Goal: Transaction & Acquisition: Obtain resource

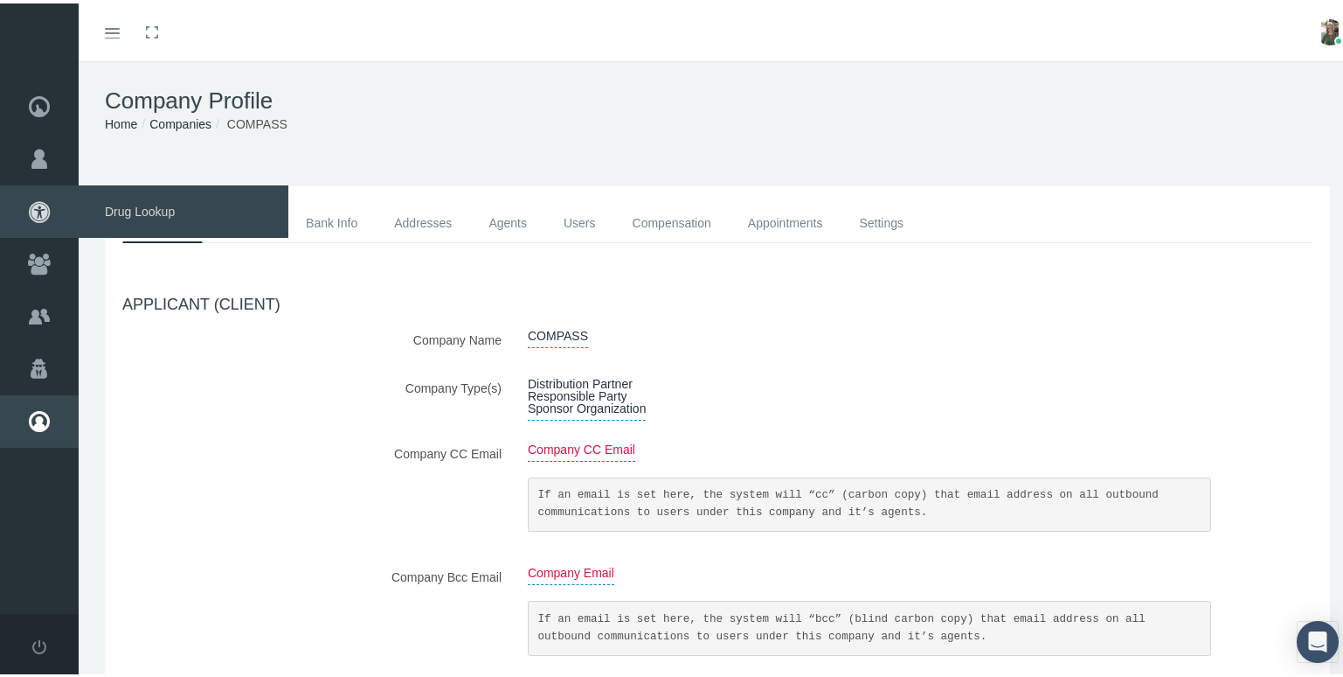
click at [120, 204] on span "Drug Lookup" at bounding box center [184, 208] width 210 height 52
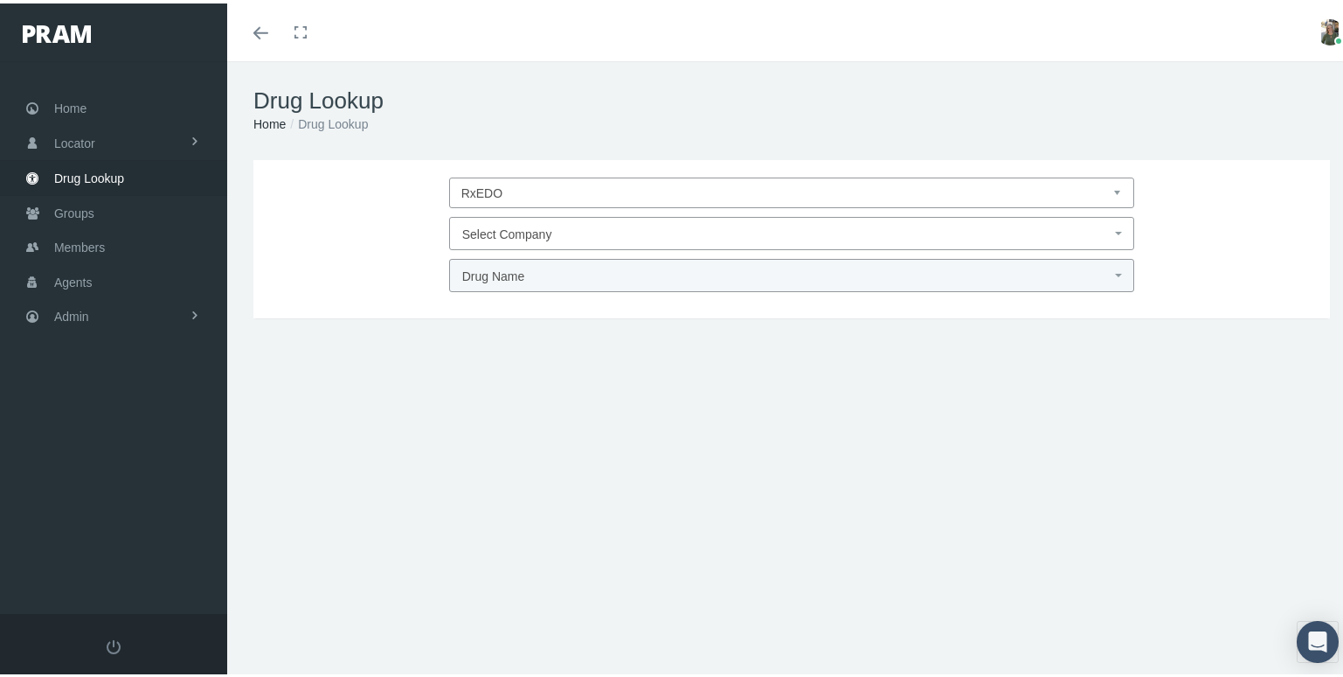
click at [619, 231] on span "Select Company" at bounding box center [786, 230] width 649 height 23
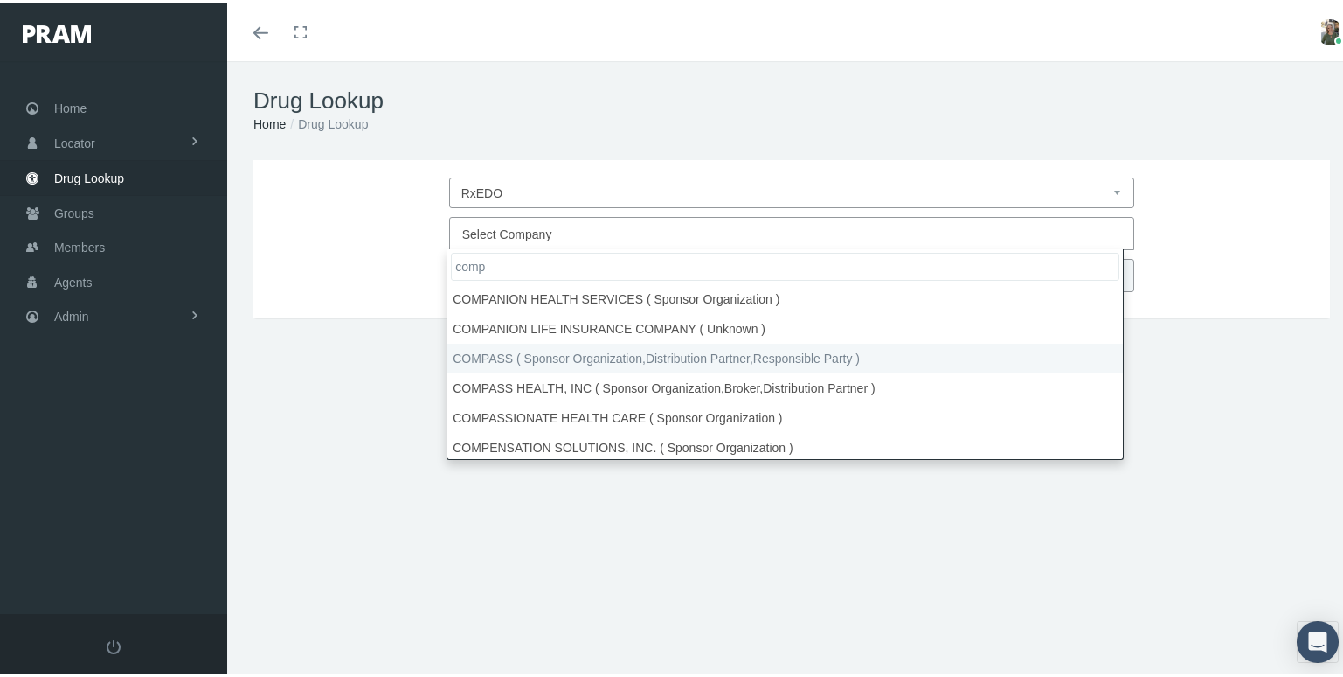
type input "comp"
select select "4759"
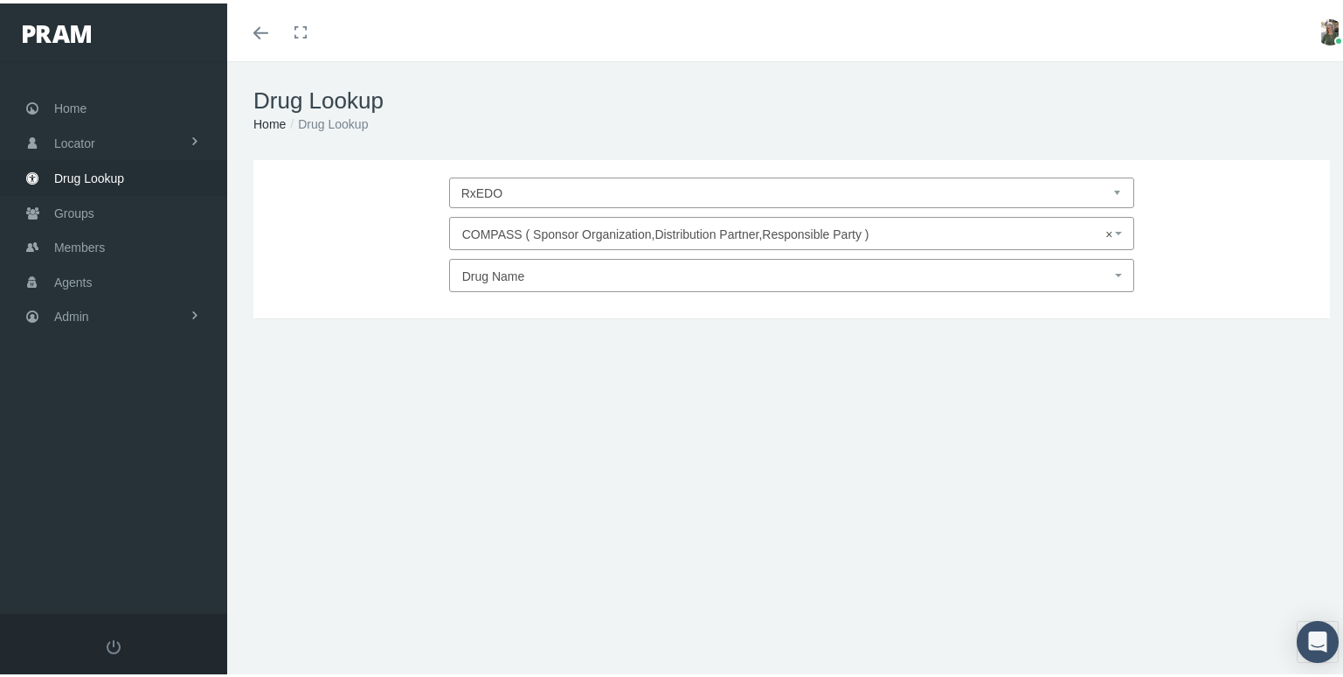
click at [562, 276] on span "Drug Name" at bounding box center [786, 272] width 649 height 23
type input "vyvan"
select select "[MEDICAL_DATA]"
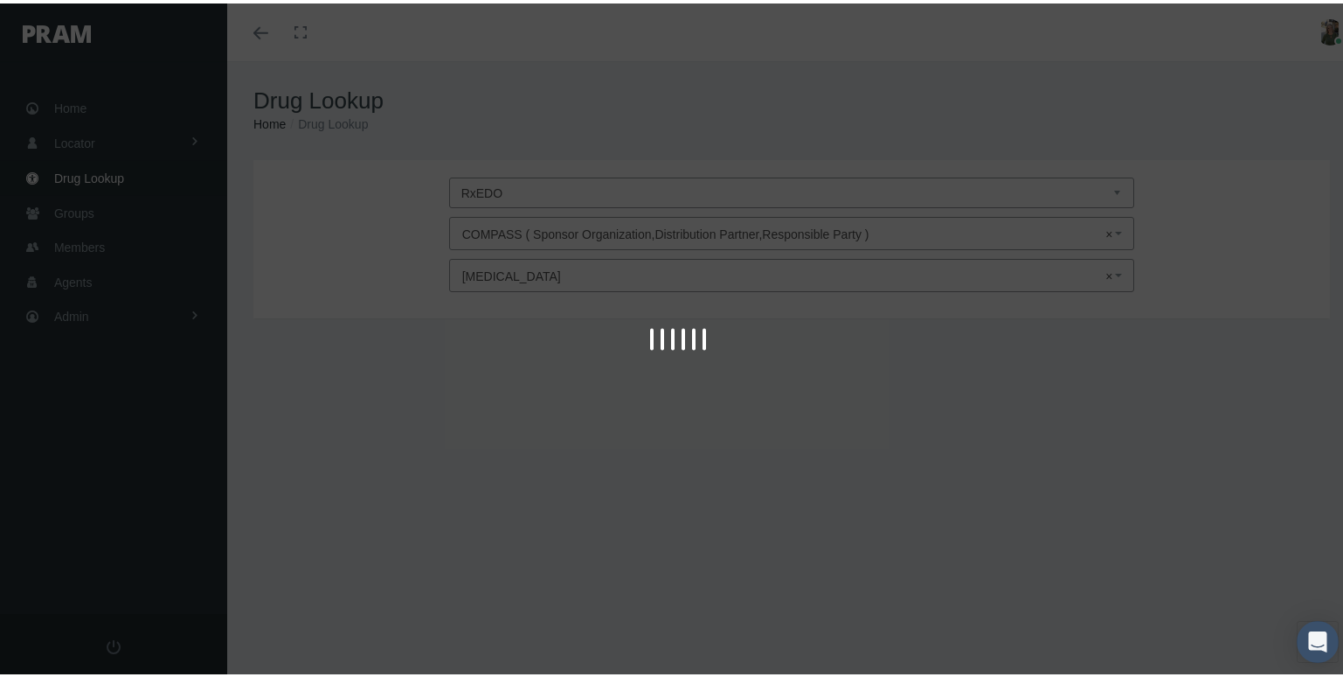
type input "30"
select select "Tablet Chewable"
select select "10 MG"
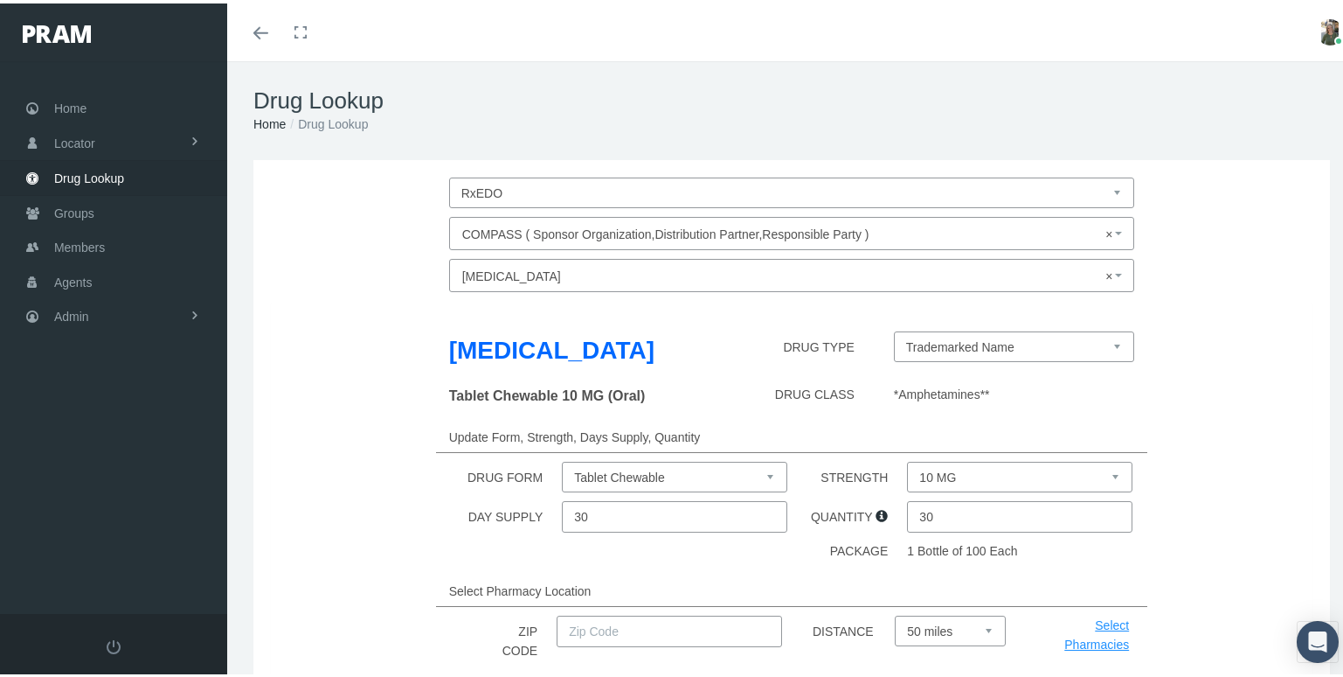
click at [1079, 341] on select "Trademarked Name [MEDICAL_DATA] (Generic)" at bounding box center [1014, 343] width 241 height 31
click at [579, 621] on input "text" at bounding box center [670, 627] width 226 height 31
type input "92886"
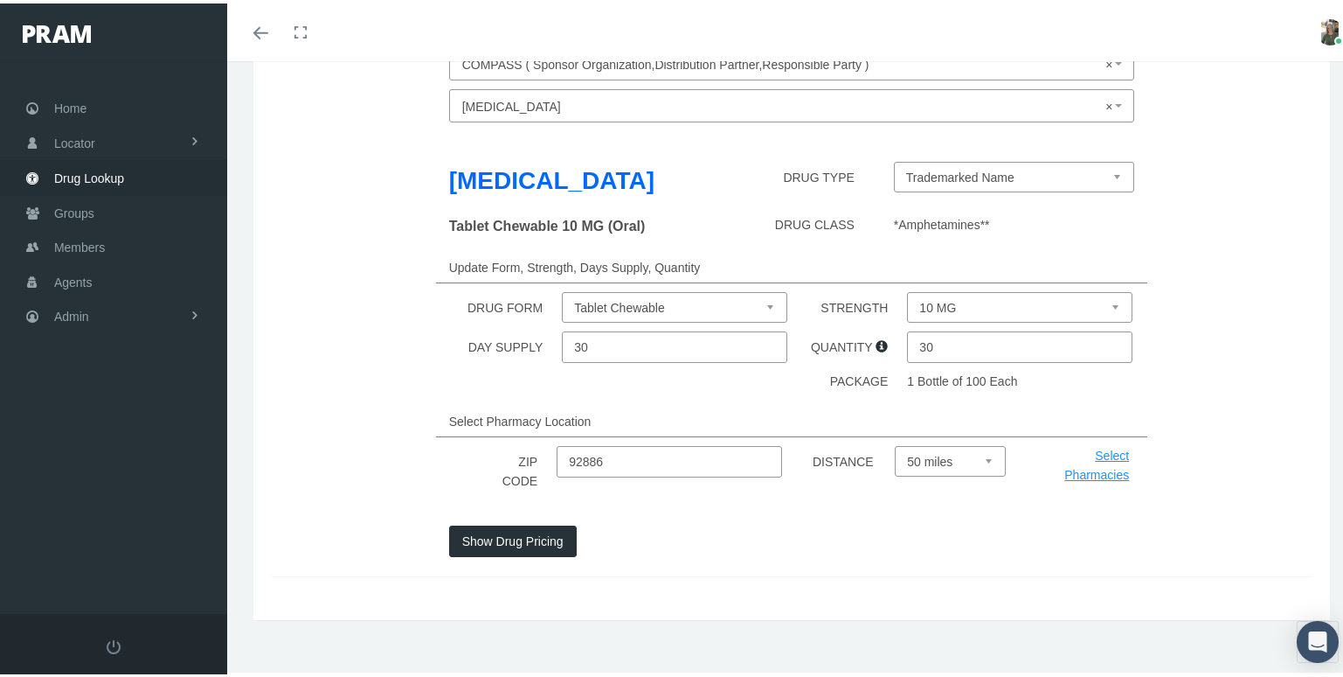
scroll to position [175, 0]
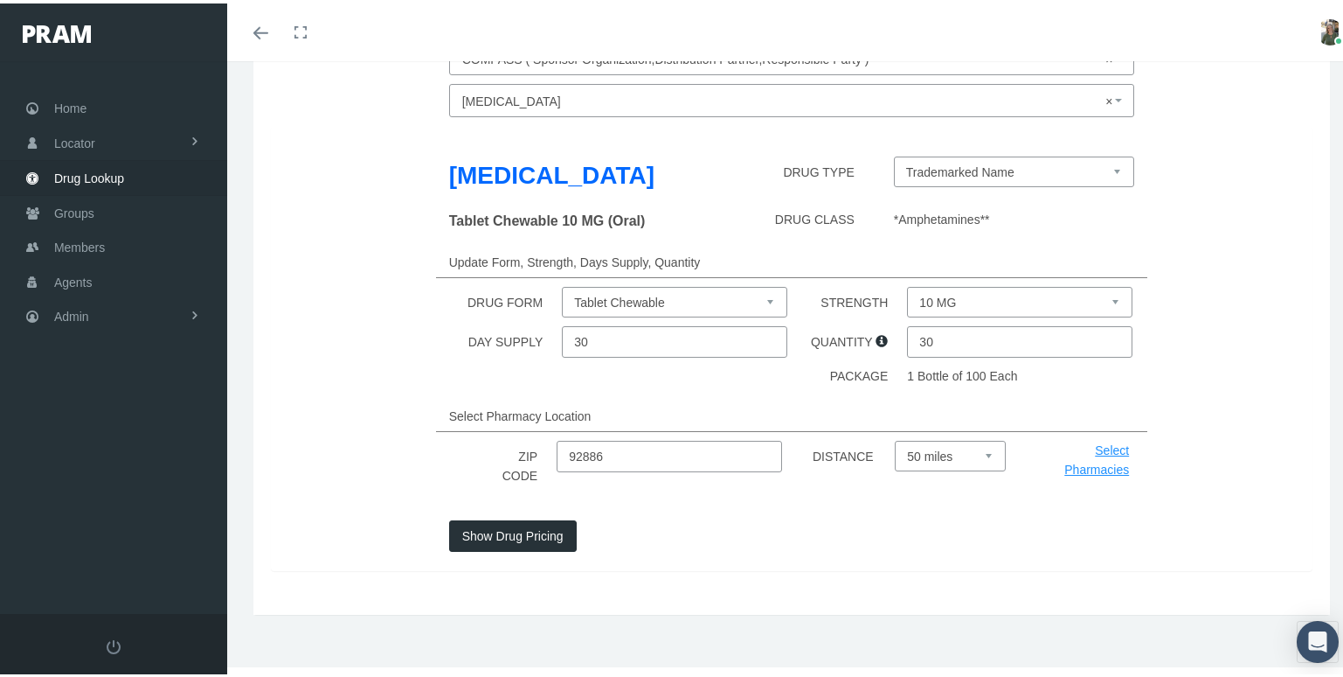
click at [513, 542] on button "Show Drug Pricing" at bounding box center [513, 532] width 128 height 31
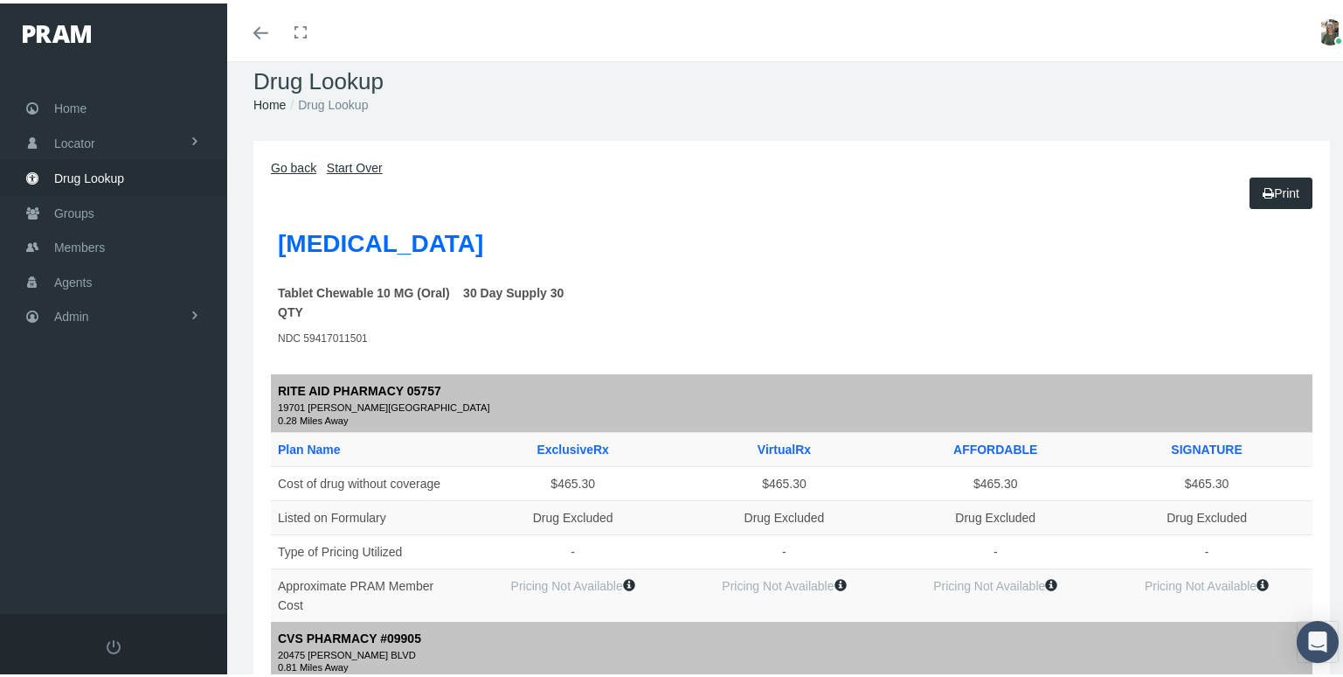
scroll to position [0, 0]
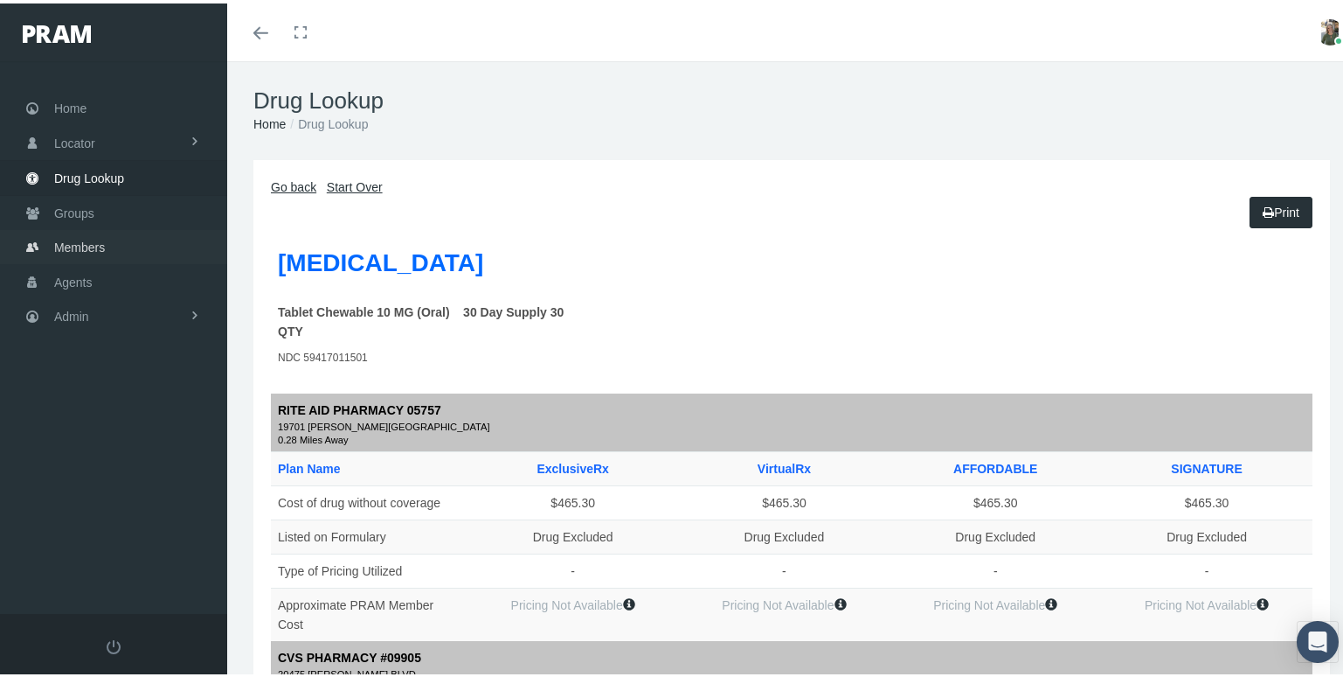
click at [111, 245] on link "Members" at bounding box center [113, 243] width 227 height 34
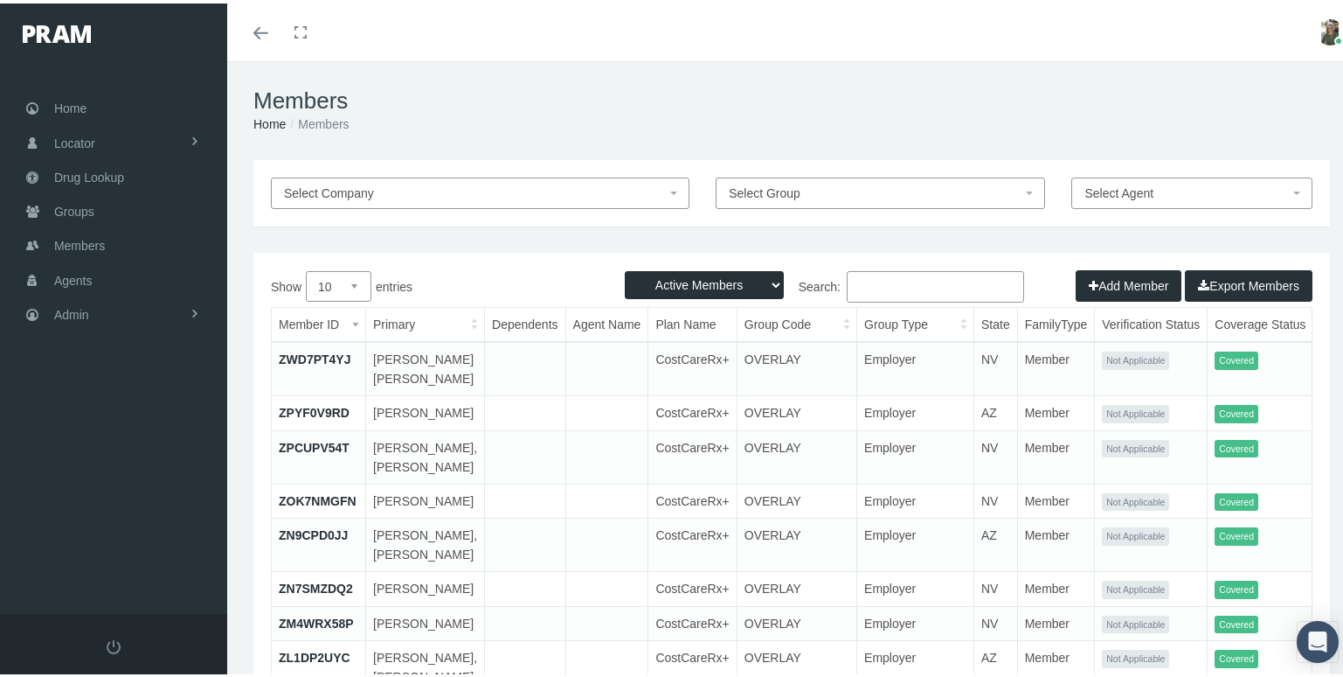
click at [963, 267] on input "Search:" at bounding box center [935, 282] width 177 height 31
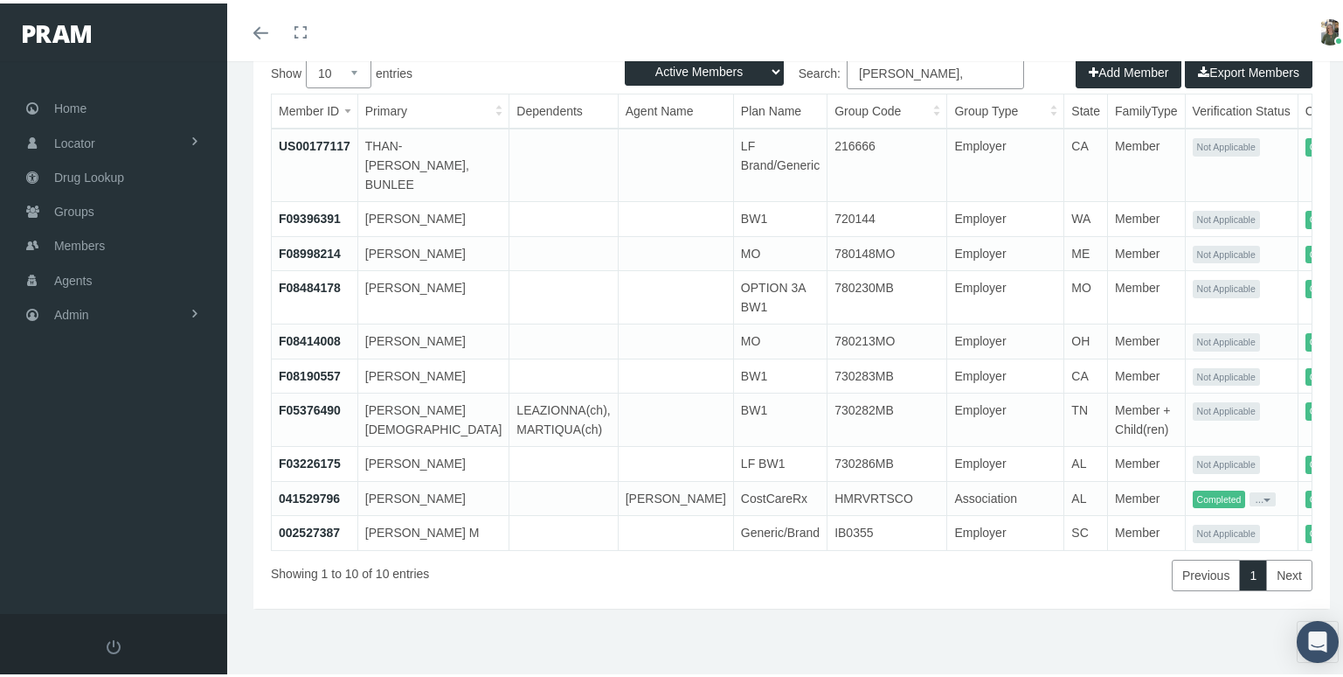
scroll to position [262, 0]
type input "ORR,"
click at [313, 502] on link "041529796" at bounding box center [309, 495] width 61 height 14
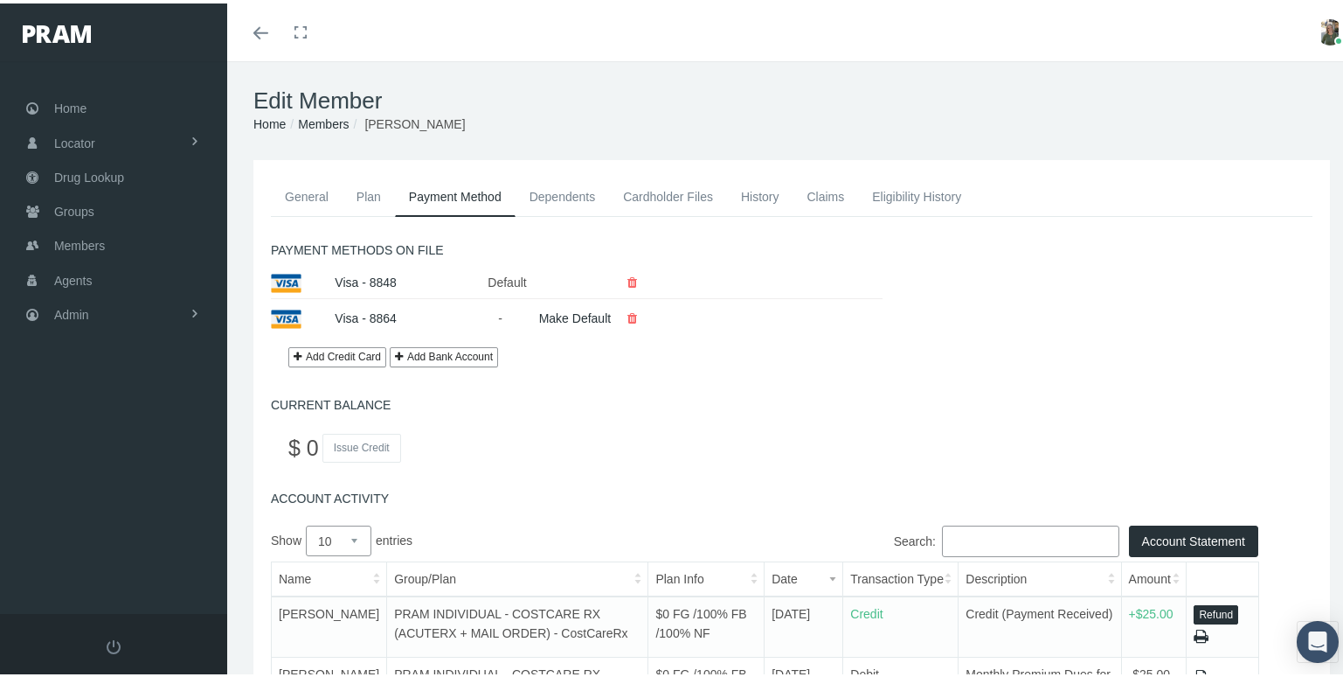
click at [681, 192] on link "Cardholder Files" at bounding box center [668, 193] width 118 height 38
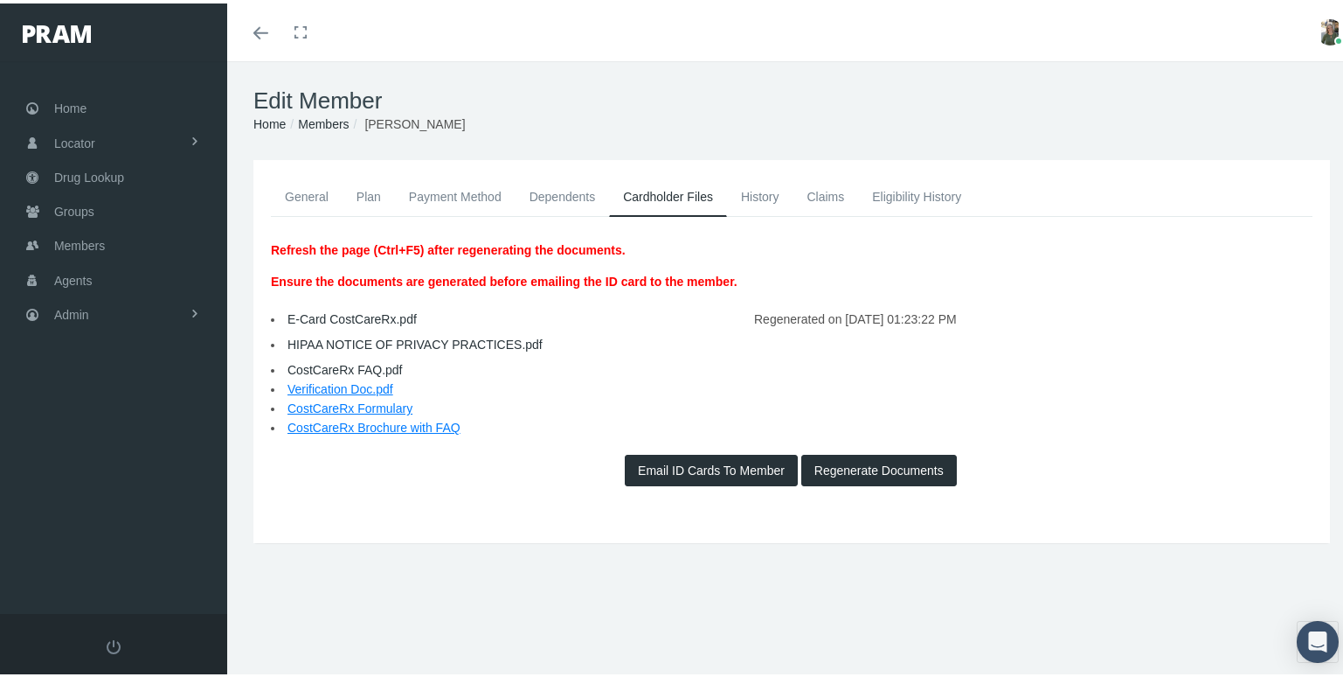
click at [321, 309] on link "E-Card CostCareRx.pdf" at bounding box center [352, 316] width 129 height 14
drag, startPoint x: 1303, startPoint y: 0, endPoint x: 343, endPoint y: 309, distance: 1009.2
click at [343, 309] on link "E-Card CostCareRx.pdf" at bounding box center [352, 316] width 129 height 14
